Goal: Use online tool/utility: Use online tool/utility

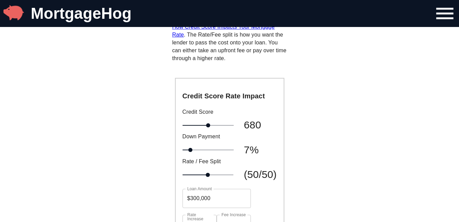
scroll to position [74, 0]
drag, startPoint x: 207, startPoint y: 126, endPoint x: 204, endPoint y: 125, distance: 3.7
click at [203, 125] on span at bounding box center [201, 126] width 4 height 4
type input "0.328%"
type input "$3,375"
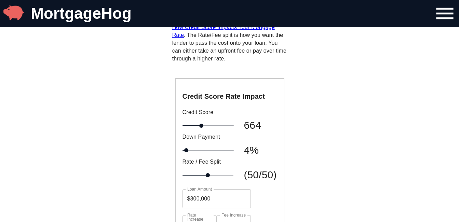
drag, startPoint x: 196, startPoint y: 149, endPoint x: 189, endPoint y: 151, distance: 7.3
click at [188, 151] on span at bounding box center [186, 150] width 4 height 4
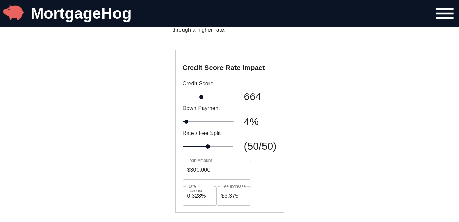
scroll to position [104, 0]
click at [222, 172] on input "$300,000" at bounding box center [216, 169] width 68 height 19
type input "$2"
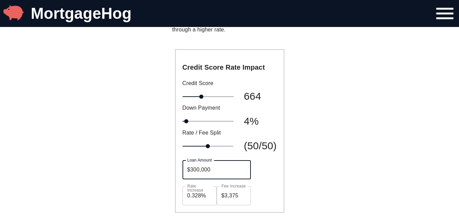
type input "$0"
type input "$235"
type input "$3"
type input "$2,350"
type input "$26"
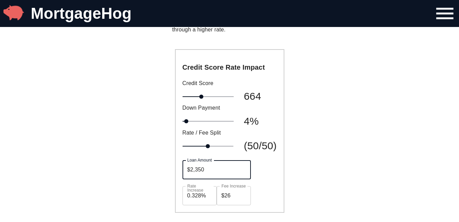
type input "$23,500"
type input "$264"
type input "$235,000"
type input "$2,644"
type input "$235,000"
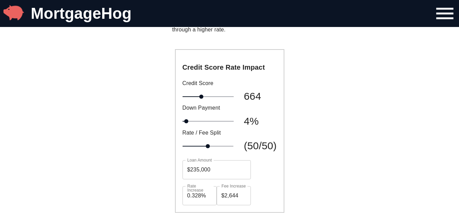
click at [276, 180] on div "Credit Score Rate Impact Credit Score 664 Down Payment 4% Rate / Fee Split (50/…" at bounding box center [229, 131] width 109 height 164
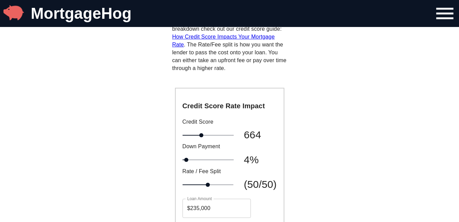
scroll to position [65, 0]
